Goal: Information Seeking & Learning: Understand process/instructions

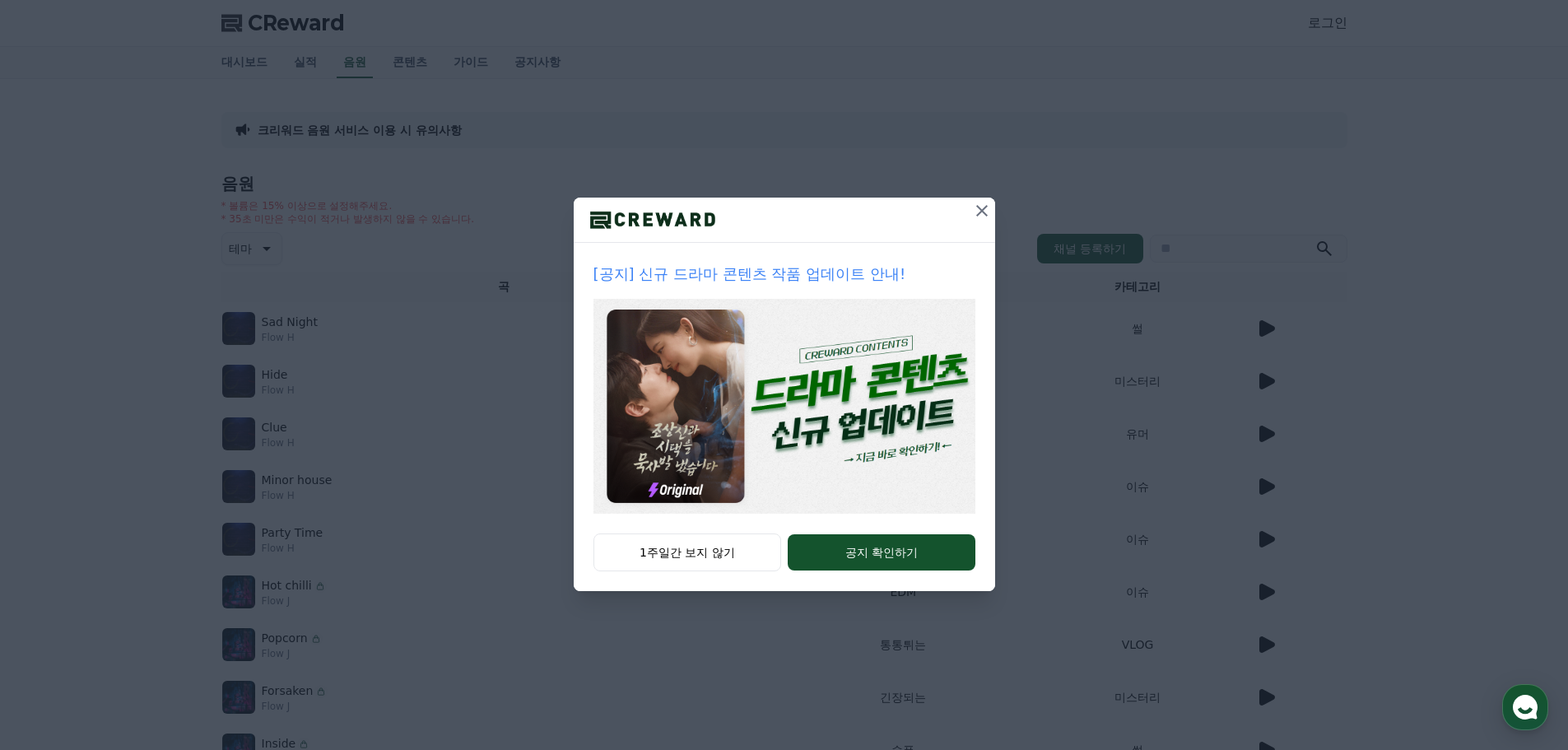
click at [976, 214] on icon at bounding box center [982, 211] width 20 height 20
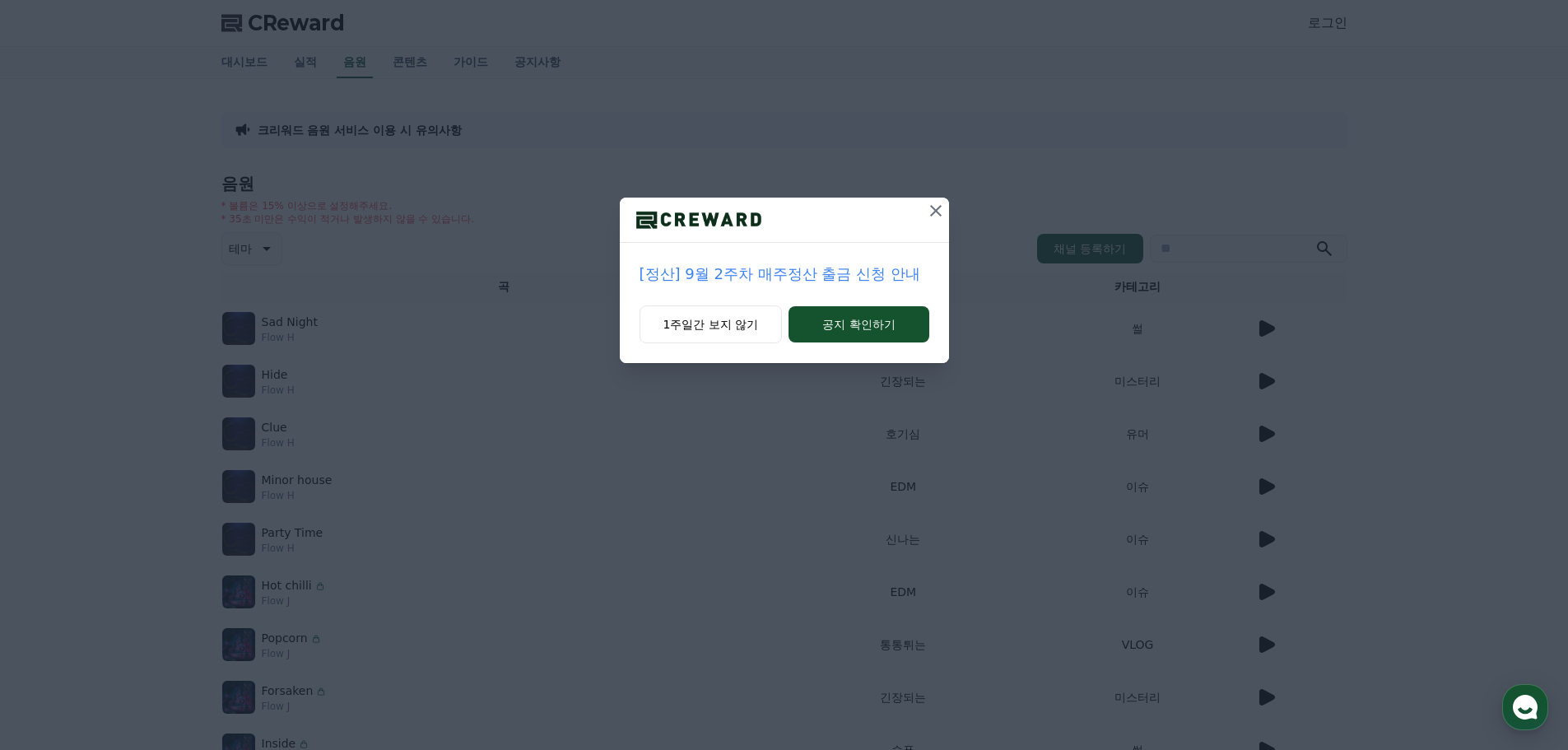
click at [936, 214] on icon at bounding box center [936, 211] width 20 height 20
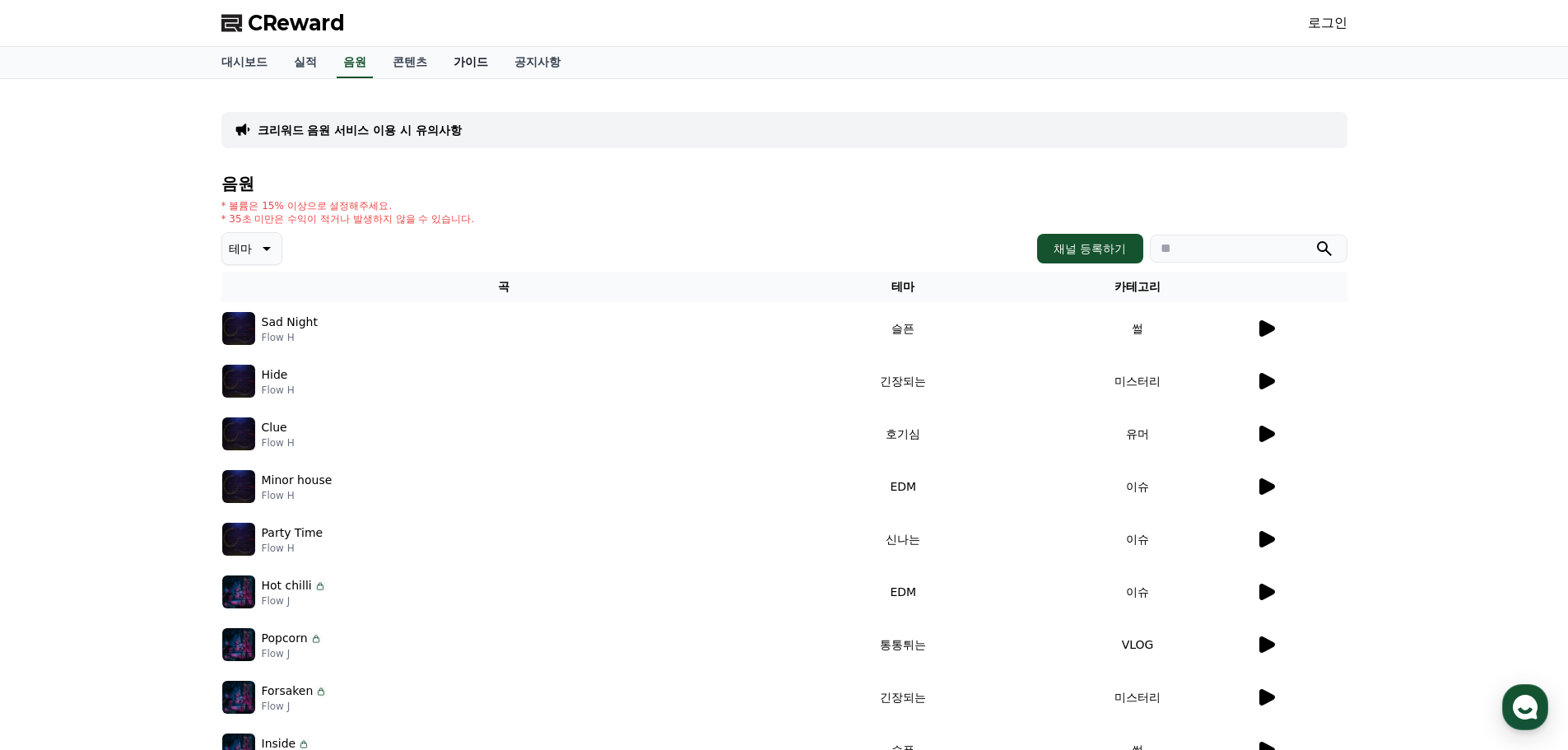
click at [459, 63] on link "가이드" at bounding box center [470, 62] width 60 height 31
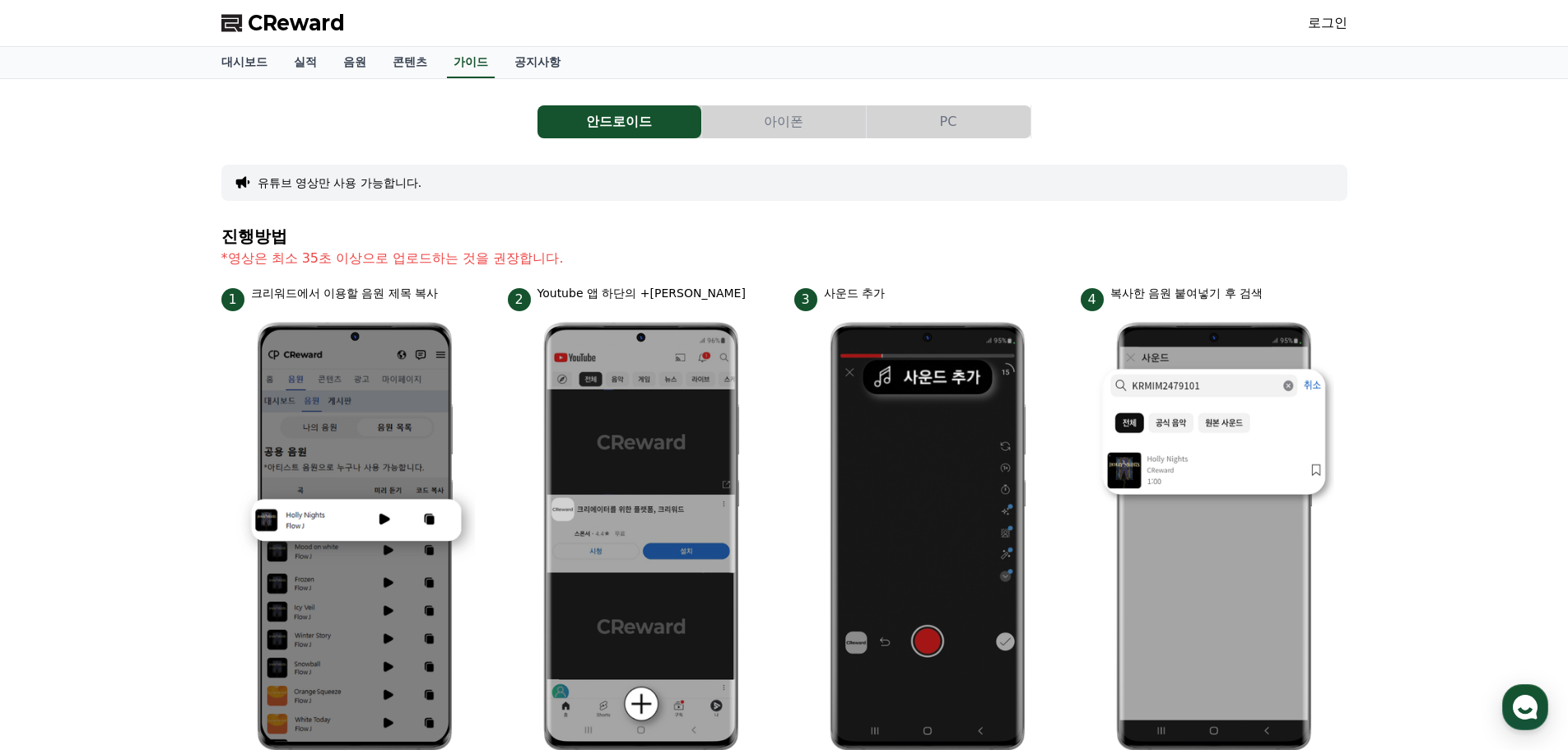
click at [769, 125] on button "아이폰" at bounding box center [784, 121] width 164 height 33
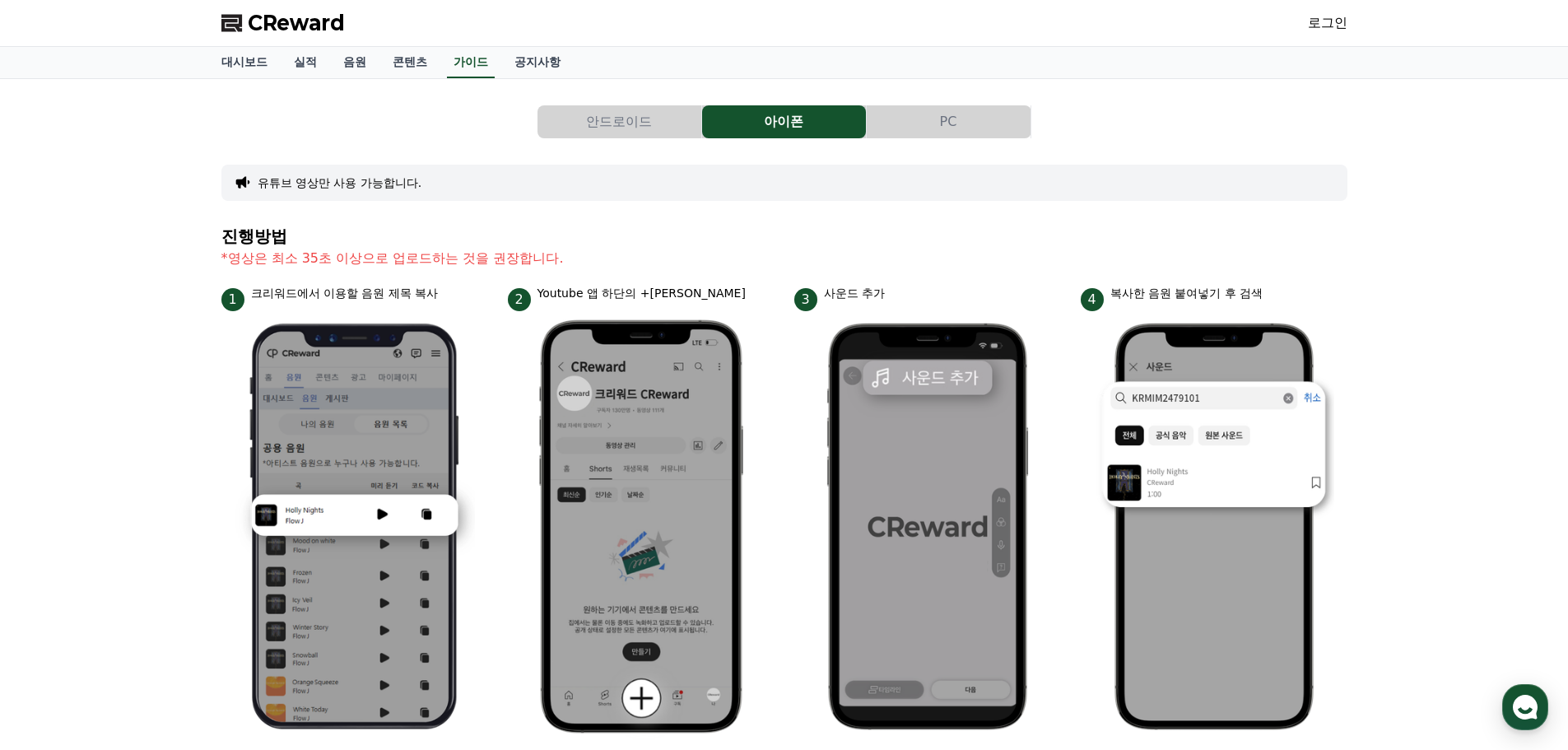
click at [939, 118] on button "PC" at bounding box center [949, 121] width 164 height 33
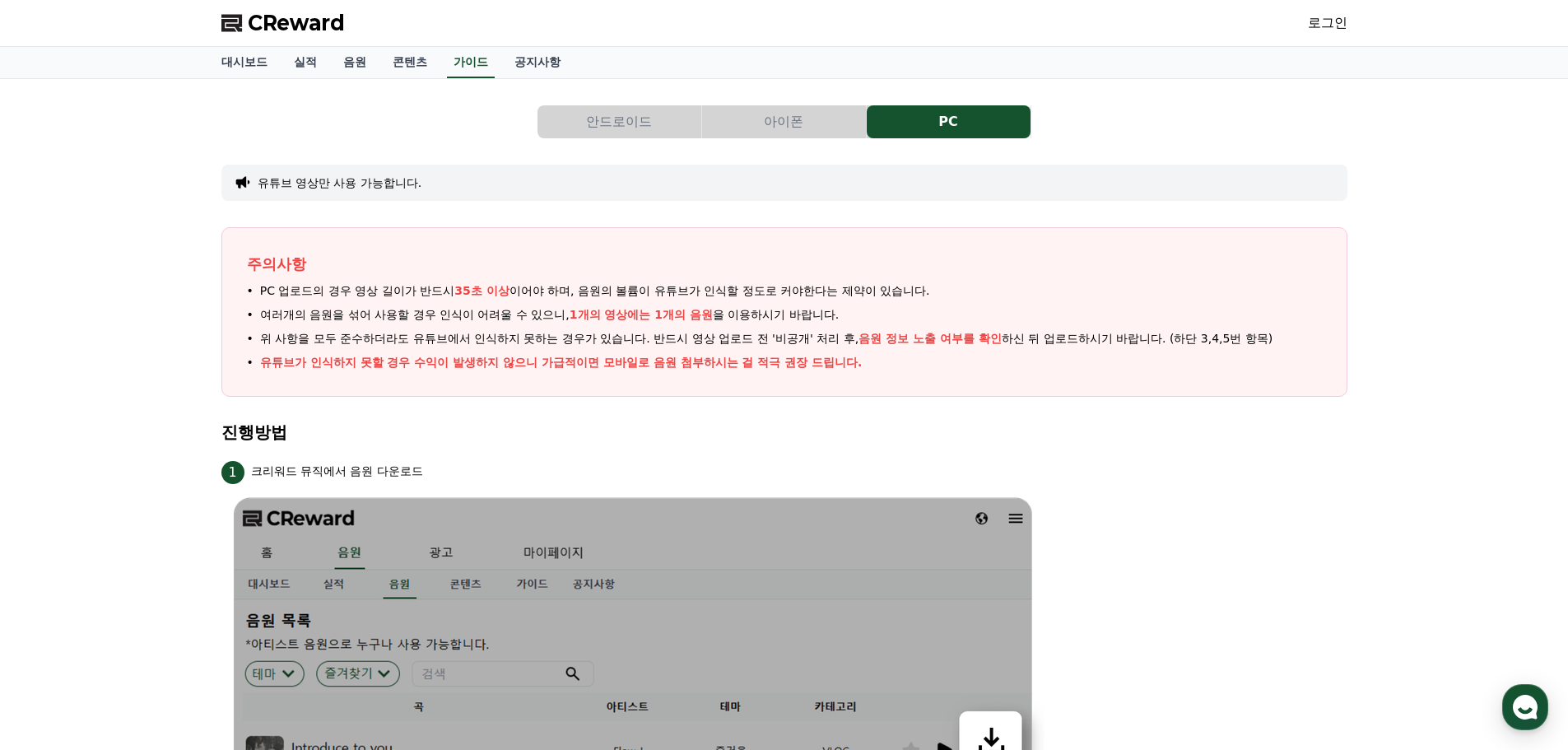
click at [795, 126] on button "아이폰" at bounding box center [784, 121] width 164 height 33
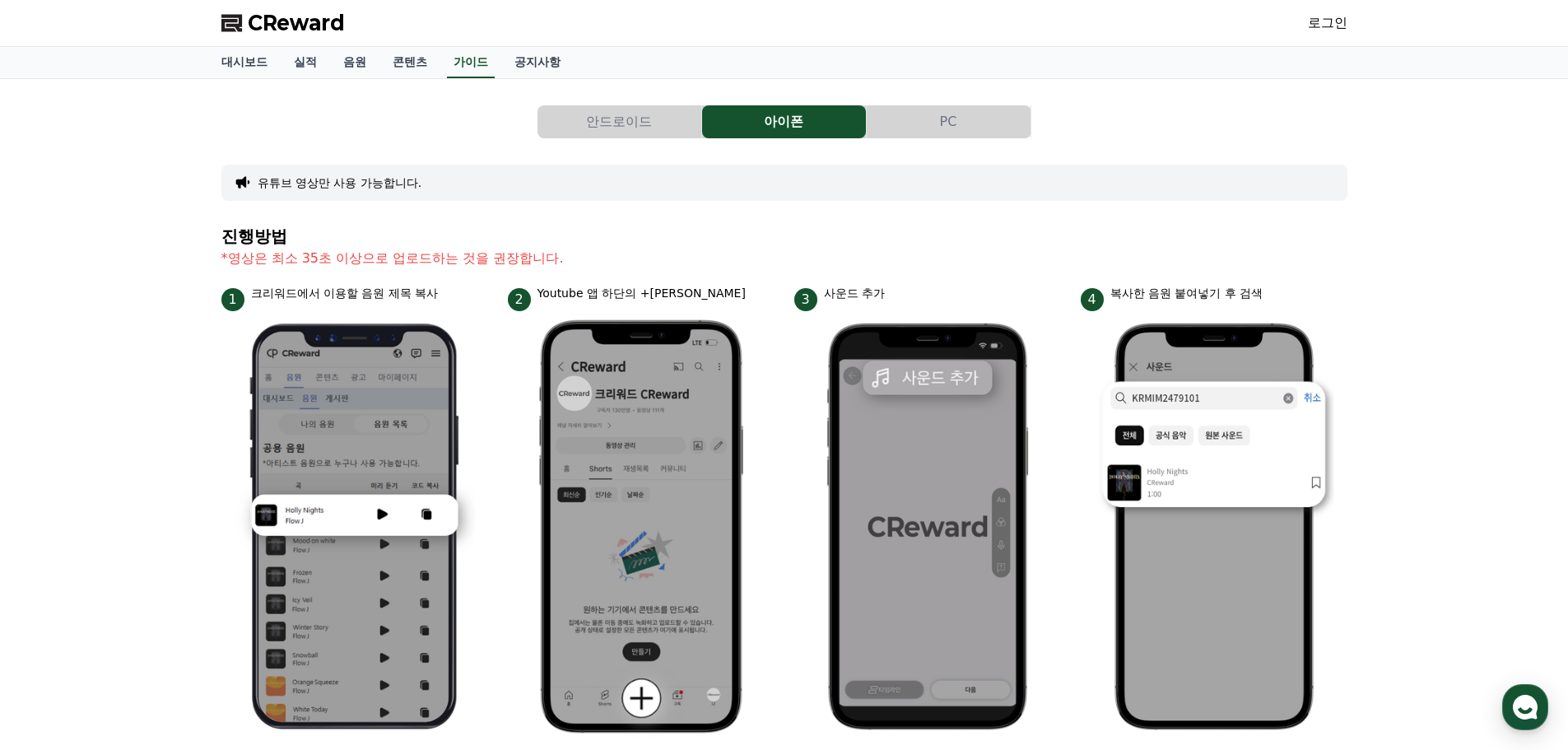
click at [602, 123] on button "안드로이드" at bounding box center [619, 121] width 164 height 33
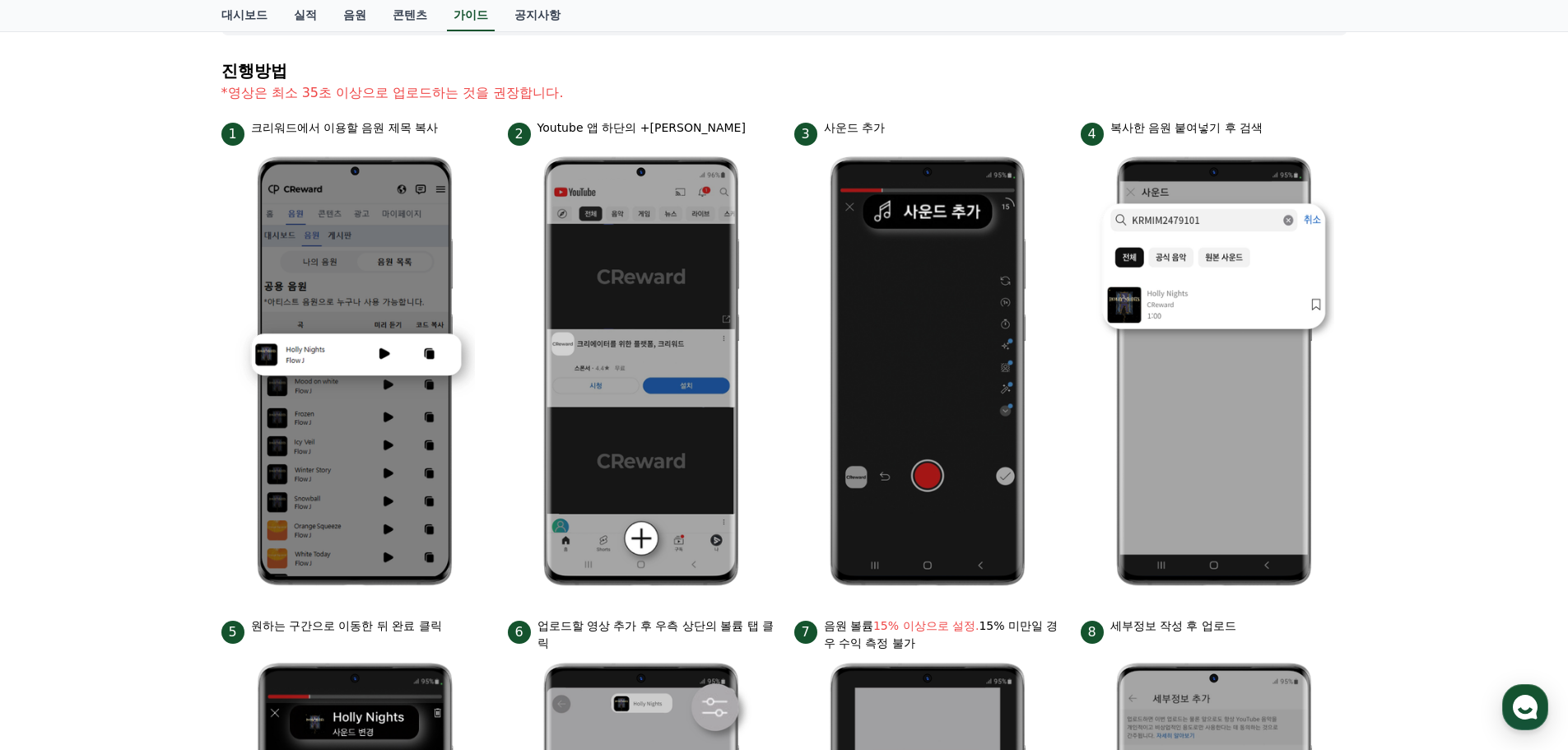
scroll to position [161, 0]
